Goal: Information Seeking & Learning: Learn about a topic

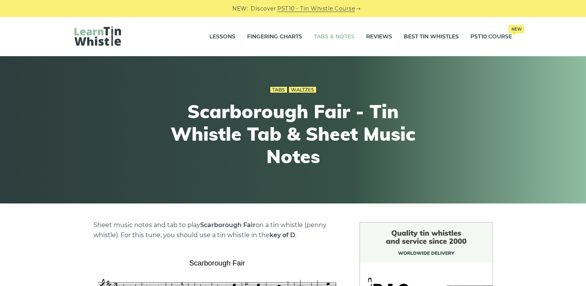
click at [341, 36] on link "Tabs & Notes" at bounding box center [334, 36] width 41 height 19
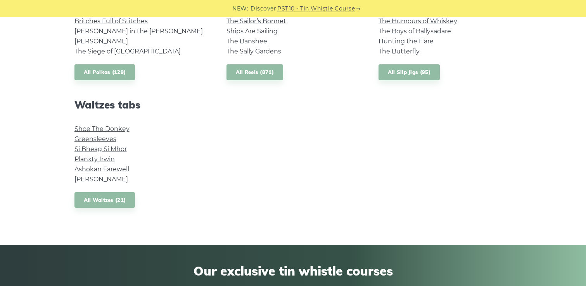
scroll to position [627, 0]
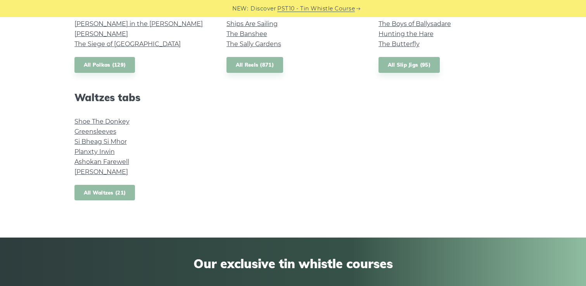
click at [127, 192] on link "All Waltzes (21)" at bounding box center [104, 193] width 61 height 16
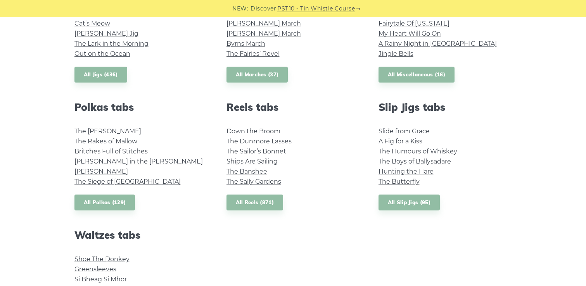
scroll to position [485, 0]
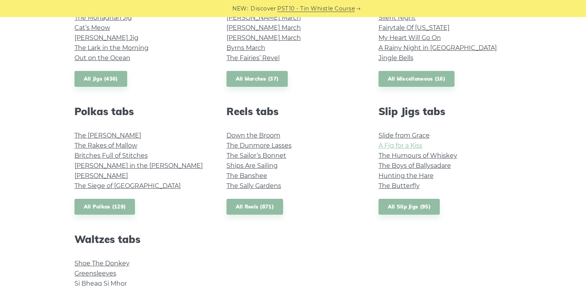
click at [405, 144] on link "A Fig for a Kiss" at bounding box center [401, 145] width 44 height 7
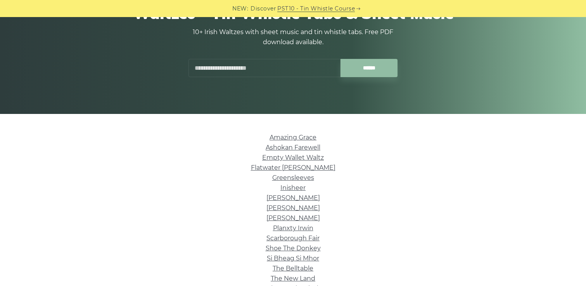
scroll to position [102, 0]
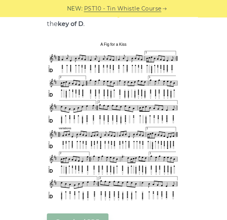
scroll to position [151, 0]
